Goal: Use online tool/utility: Utilize a website feature to perform a specific function

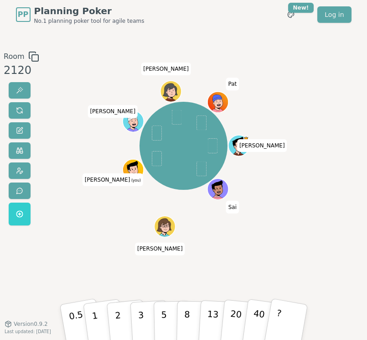
click at [238, 280] on div "[PERSON_NAME] [PERSON_NAME] [PERSON_NAME] (you) [PERSON_NAME] [PERSON_NAME]" at bounding box center [184, 176] width 194 height 251
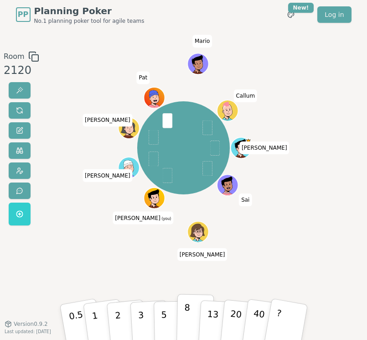
click at [187, 319] on p "8" at bounding box center [187, 321] width 6 height 40
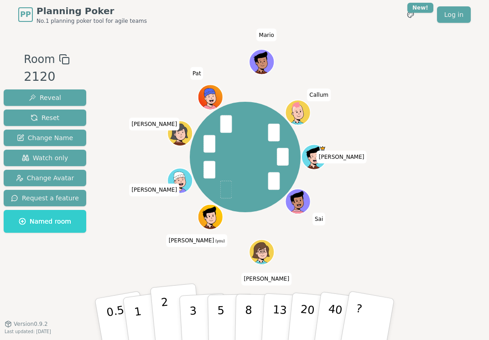
click at [165, 318] on p "2" at bounding box center [167, 321] width 12 height 50
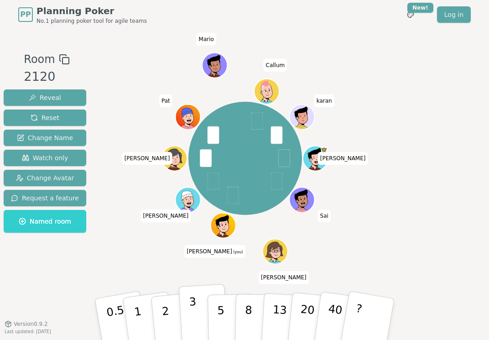
click at [192, 308] on p "3" at bounding box center [194, 320] width 10 height 50
click at [200, 313] on button "3" at bounding box center [204, 319] width 50 height 71
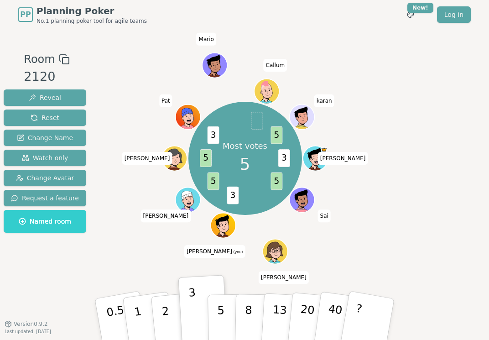
click at [393, 196] on div "Room 2120 Reveal Reset Change Name Watch only Change Avatar Request a feature N…" at bounding box center [244, 176] width 489 height 251
click at [221, 315] on p "5" at bounding box center [221, 319] width 8 height 49
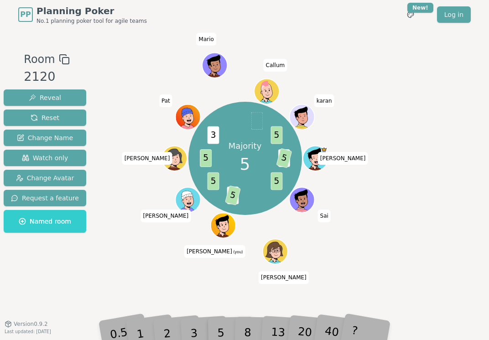
click at [428, 210] on div "Room 2120 Reveal Reset Change Name Watch only Change Avatar Request a feature N…" at bounding box center [244, 176] width 489 height 251
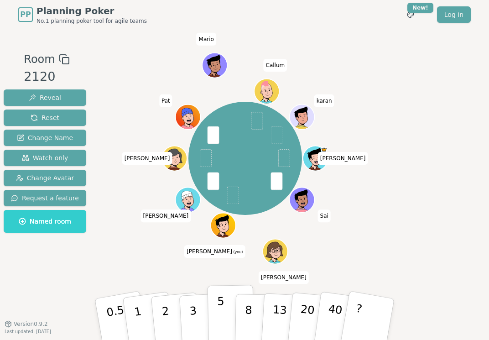
click at [229, 312] on button "5" at bounding box center [231, 319] width 47 height 69
click at [194, 313] on p "3" at bounding box center [194, 320] width 10 height 50
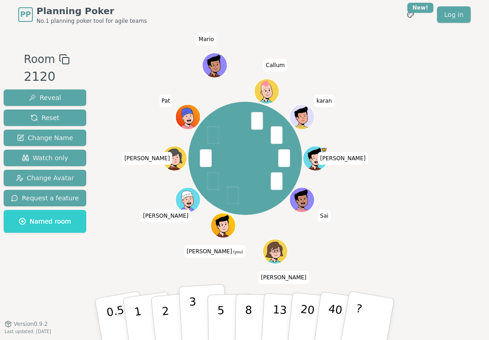
click at [198, 315] on button "3" at bounding box center [204, 319] width 50 height 71
click at [201, 311] on button "3" at bounding box center [204, 319] width 50 height 71
click at [201, 312] on button "3" at bounding box center [204, 319] width 50 height 71
click at [196, 311] on p "3" at bounding box center [194, 320] width 10 height 50
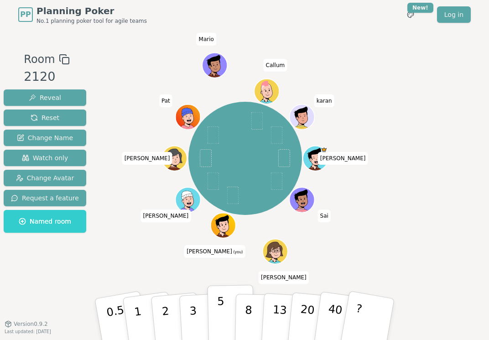
click at [225, 312] on button "5" at bounding box center [231, 319] width 47 height 69
